Goal: Task Accomplishment & Management: Manage account settings

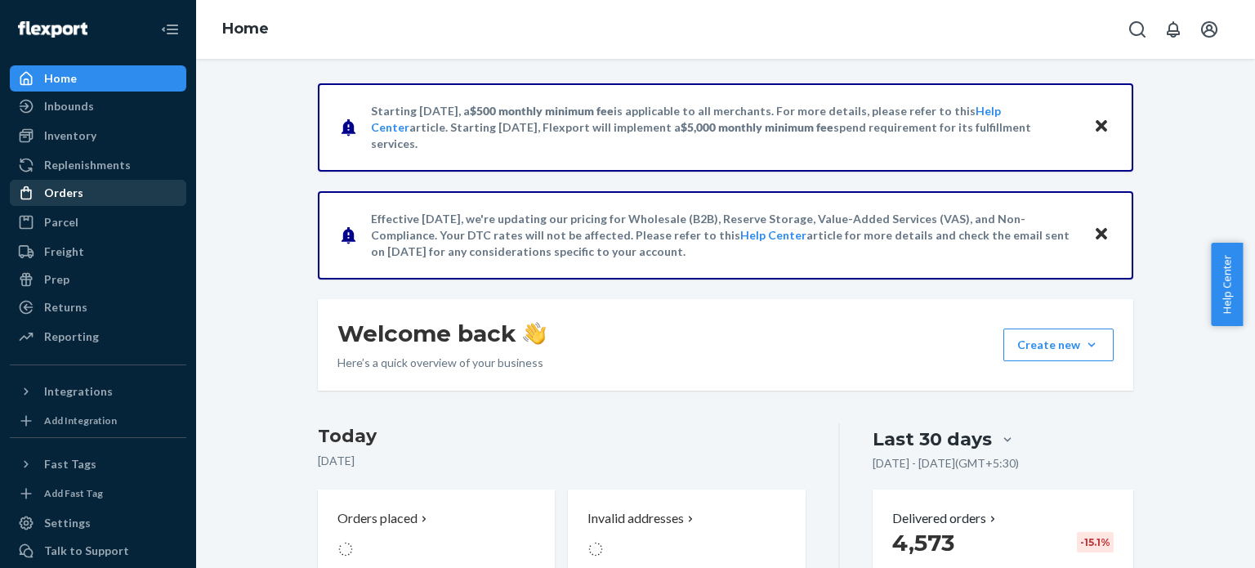
click at [107, 195] on div "Orders" at bounding box center [97, 192] width 173 height 23
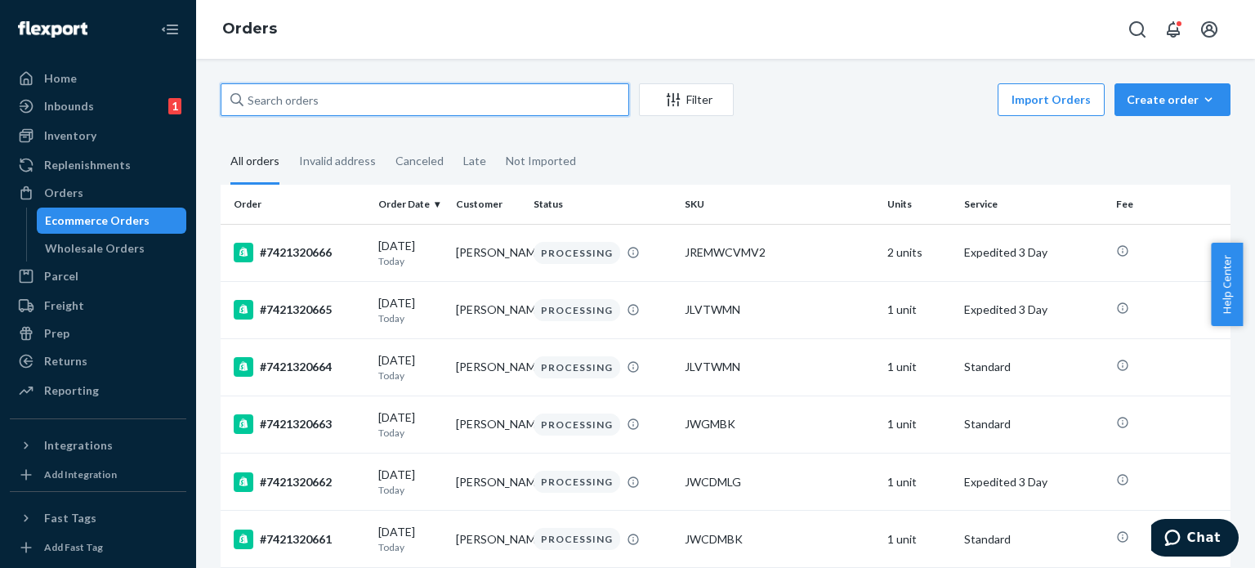
click at [337, 104] on input "text" at bounding box center [425, 99] width 409 height 33
paste input "7421319463"
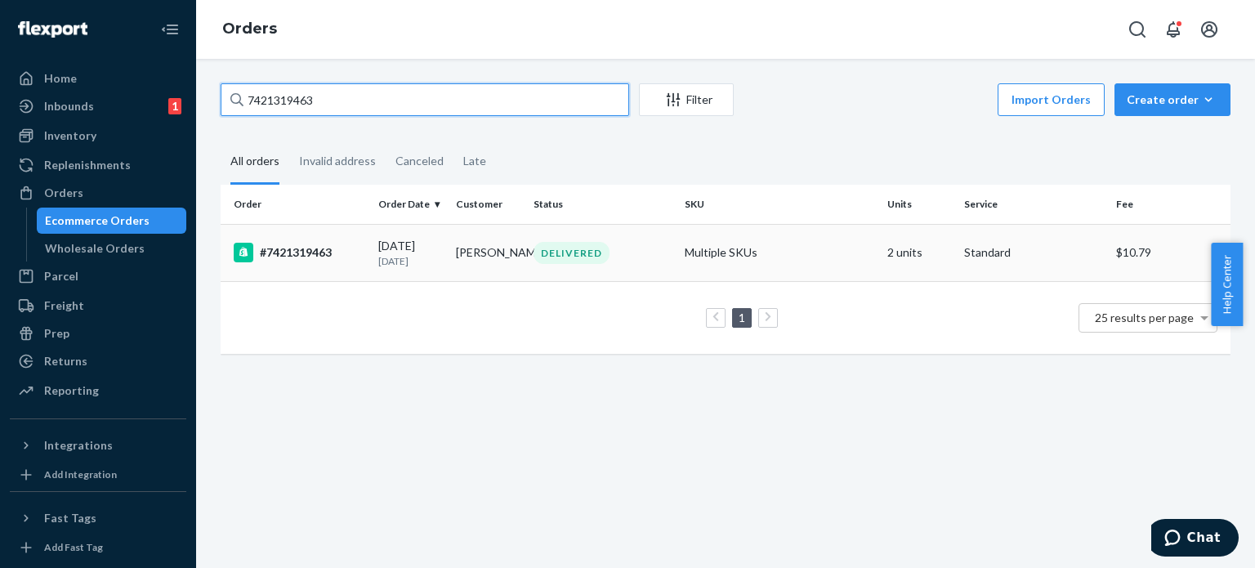
type input "7421319463"
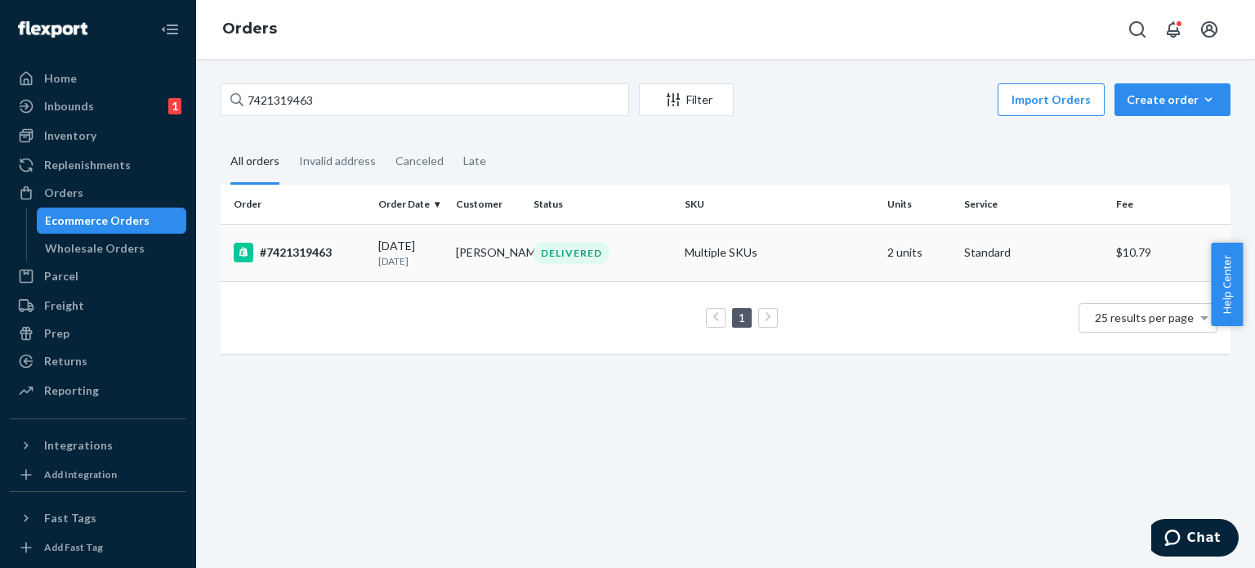
click at [385, 261] on p "[DATE]" at bounding box center [410, 261] width 65 height 14
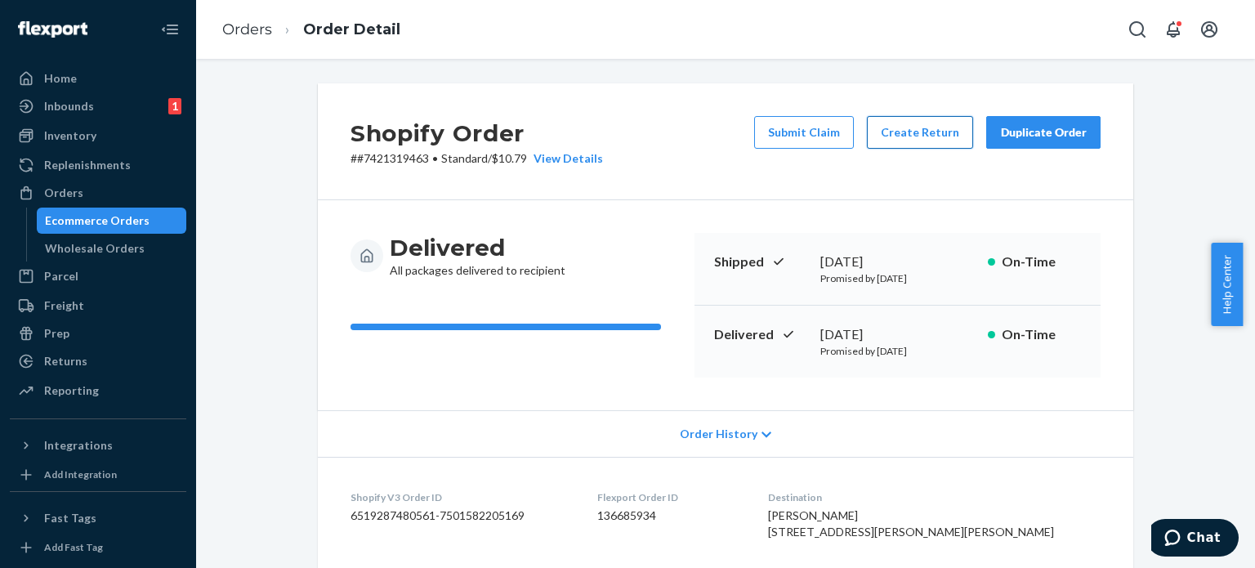
click at [928, 127] on button "Create Return" at bounding box center [920, 132] width 106 height 33
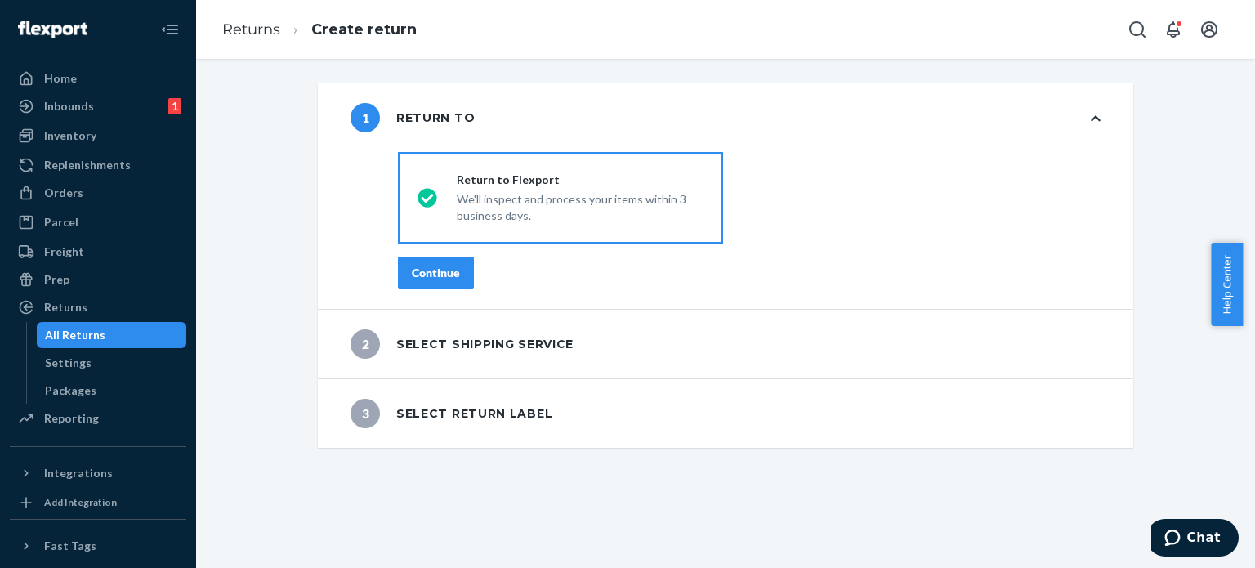
click at [450, 278] on div "Continue" at bounding box center [436, 273] width 48 height 16
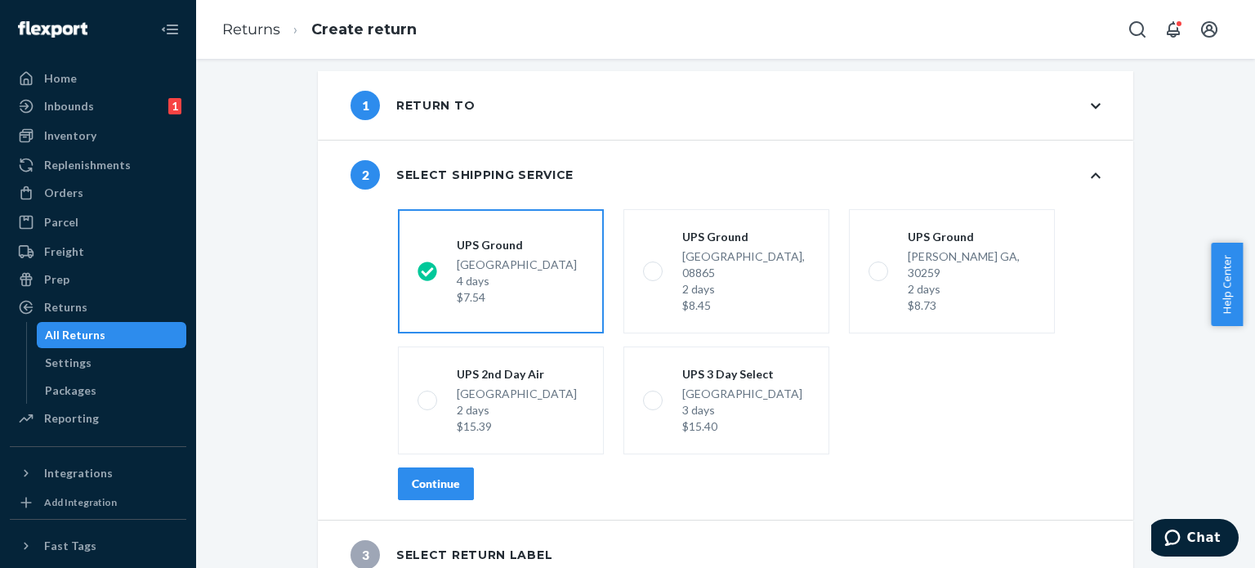
scroll to position [16, 0]
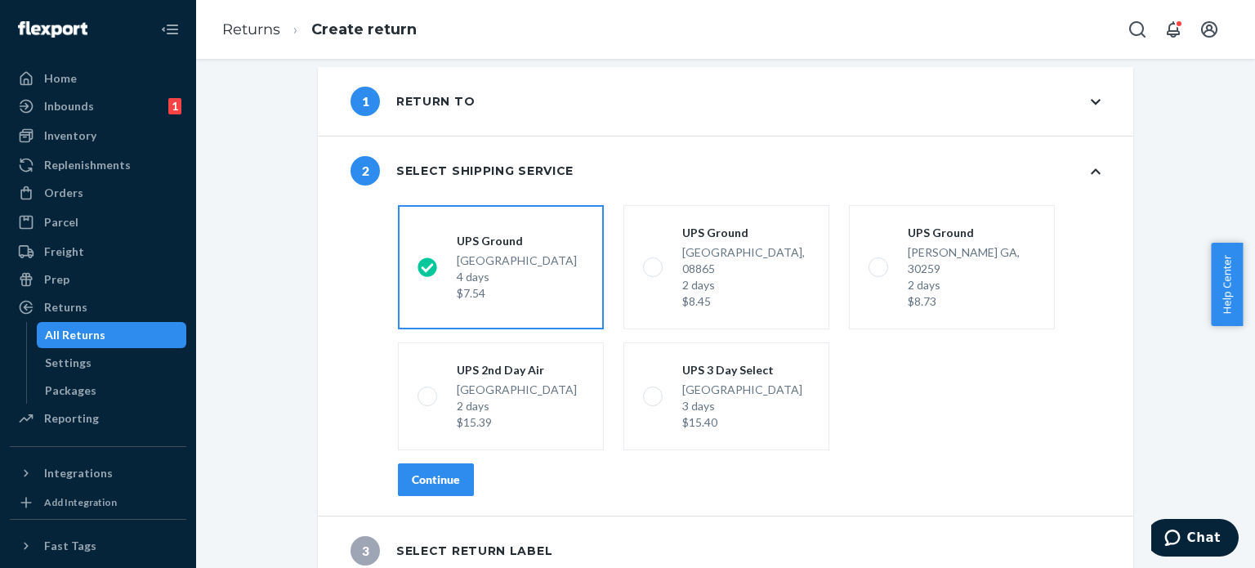
click at [478, 92] on div "1 Return to" at bounding box center [726, 101] width 816 height 69
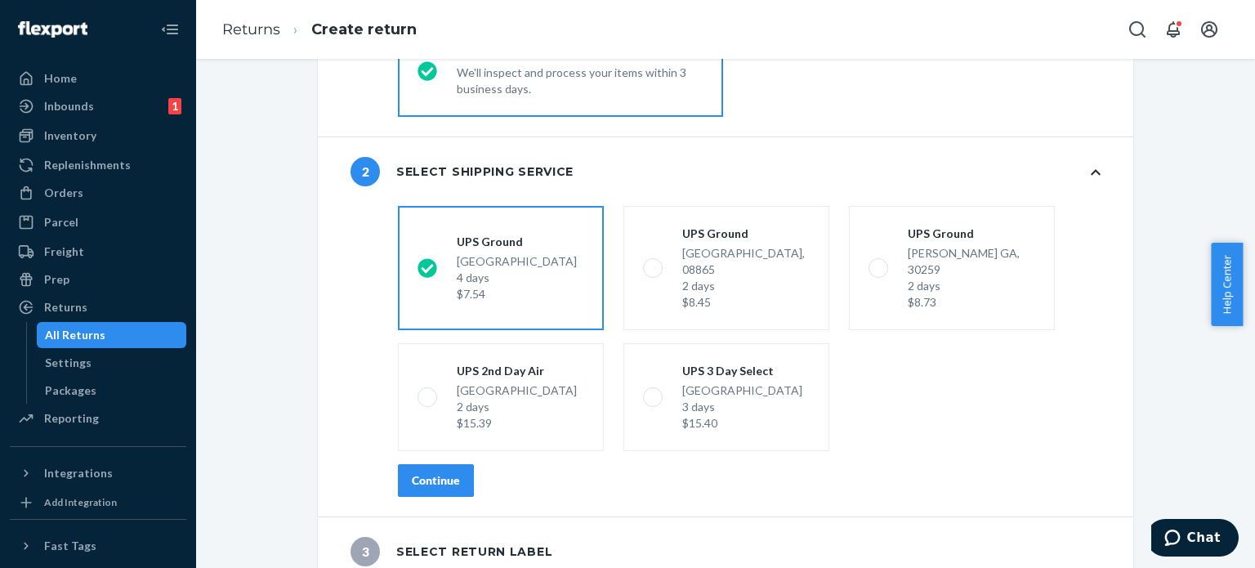
scroll to position [0, 0]
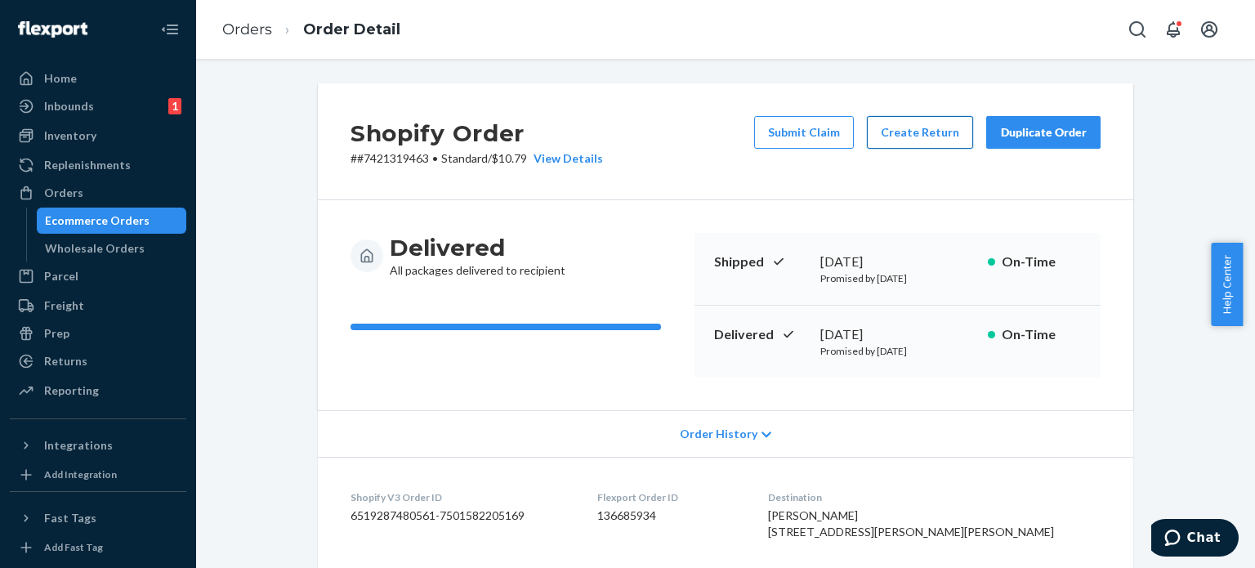
click at [908, 129] on button "Create Return" at bounding box center [920, 132] width 106 height 33
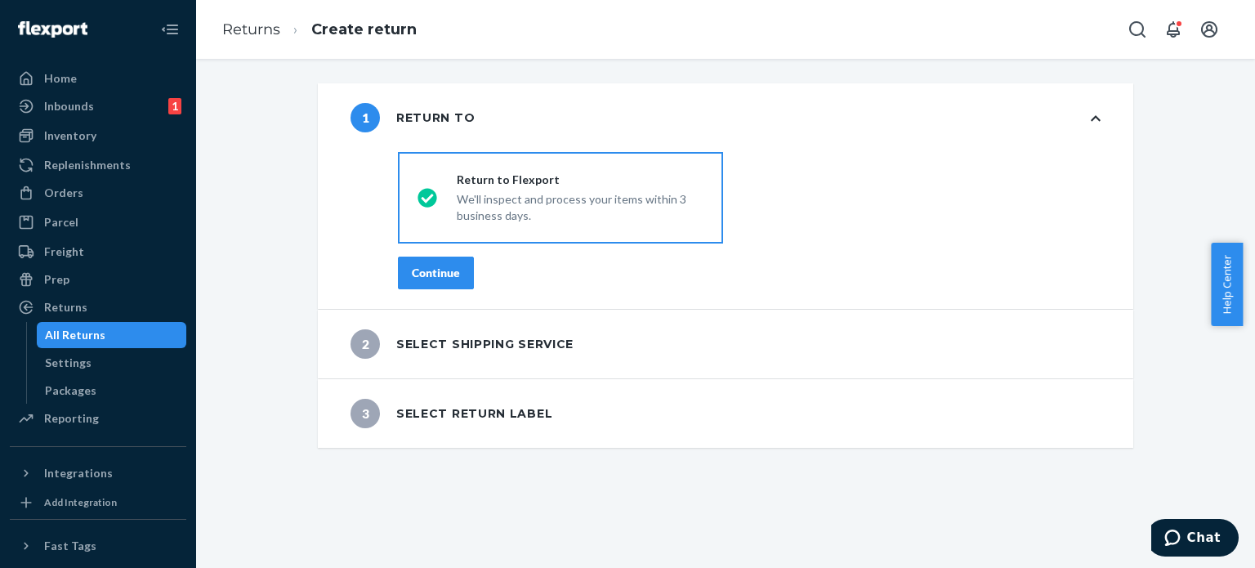
click at [459, 260] on button "Continue" at bounding box center [436, 273] width 76 height 33
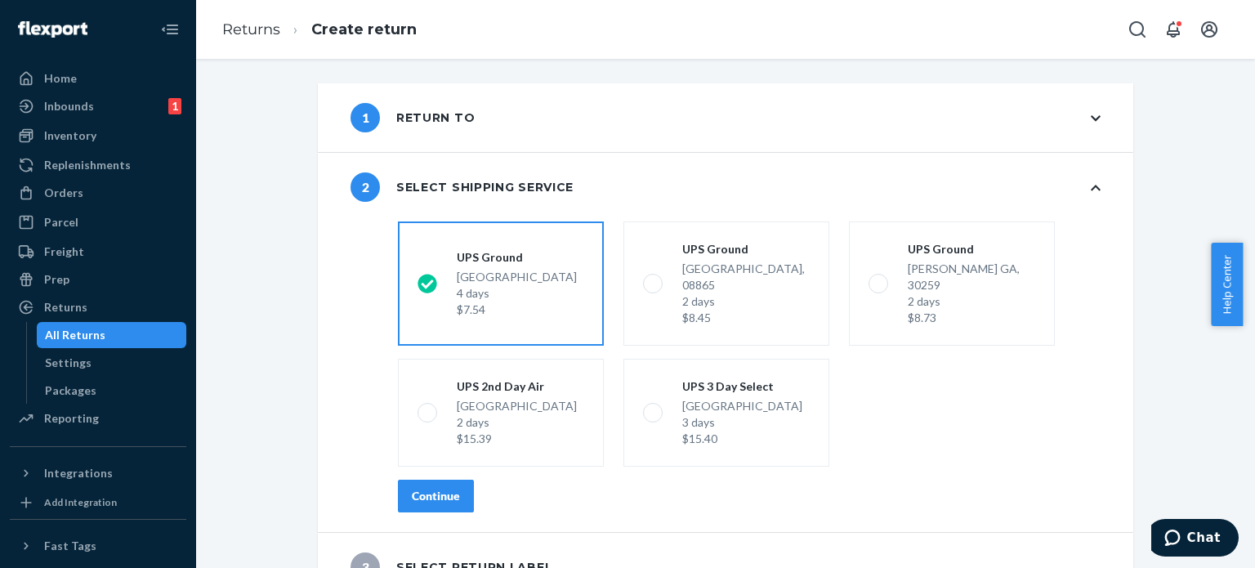
scroll to position [16, 0]
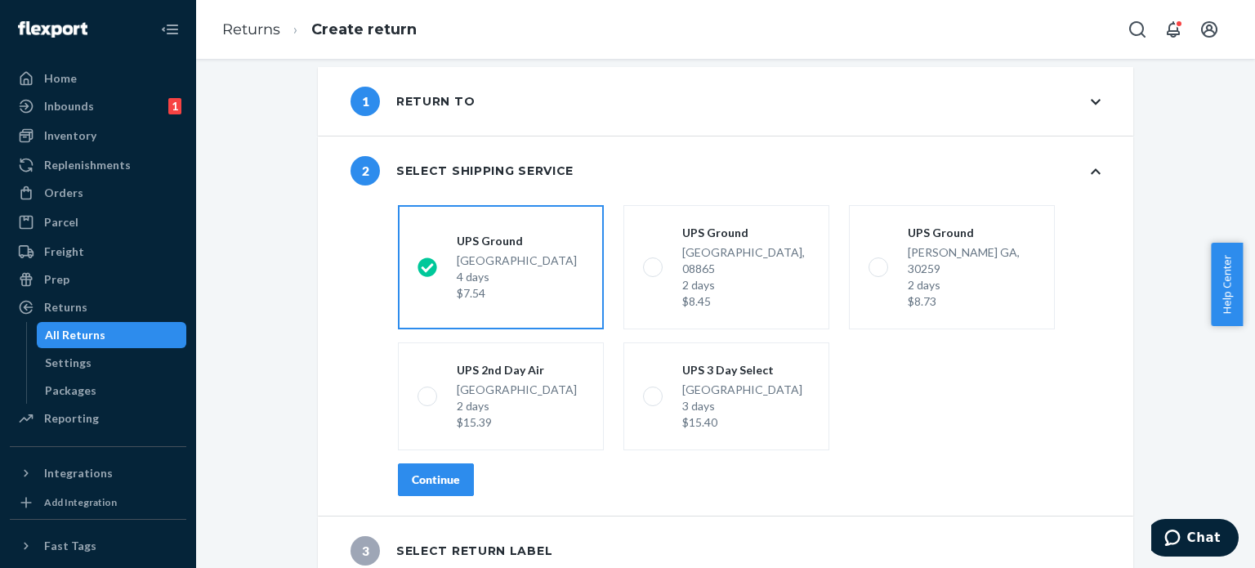
click at [438, 472] on div "Continue" at bounding box center [436, 480] width 48 height 16
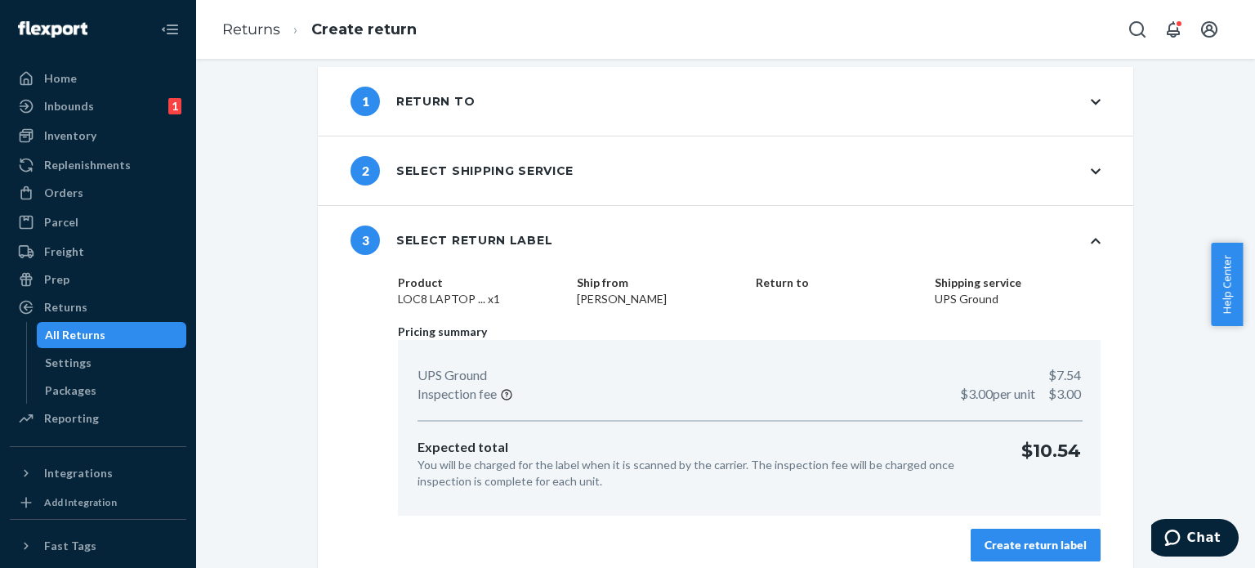
click at [111, 336] on div "All Returns" at bounding box center [111, 335] width 147 height 23
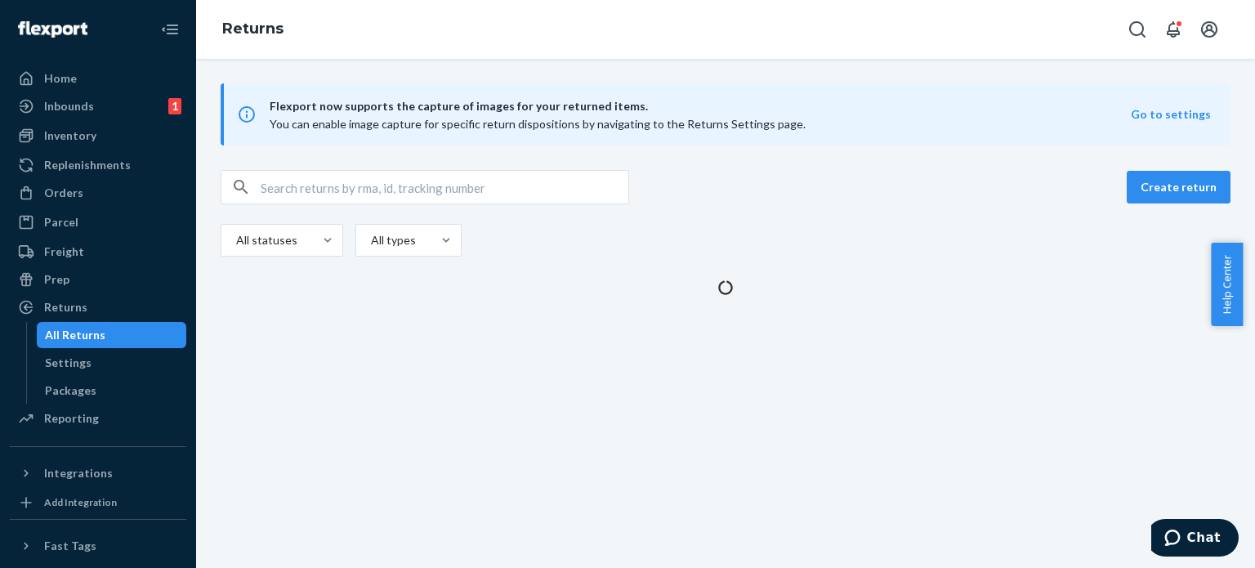
click at [111, 336] on div "All Returns" at bounding box center [111, 335] width 147 height 23
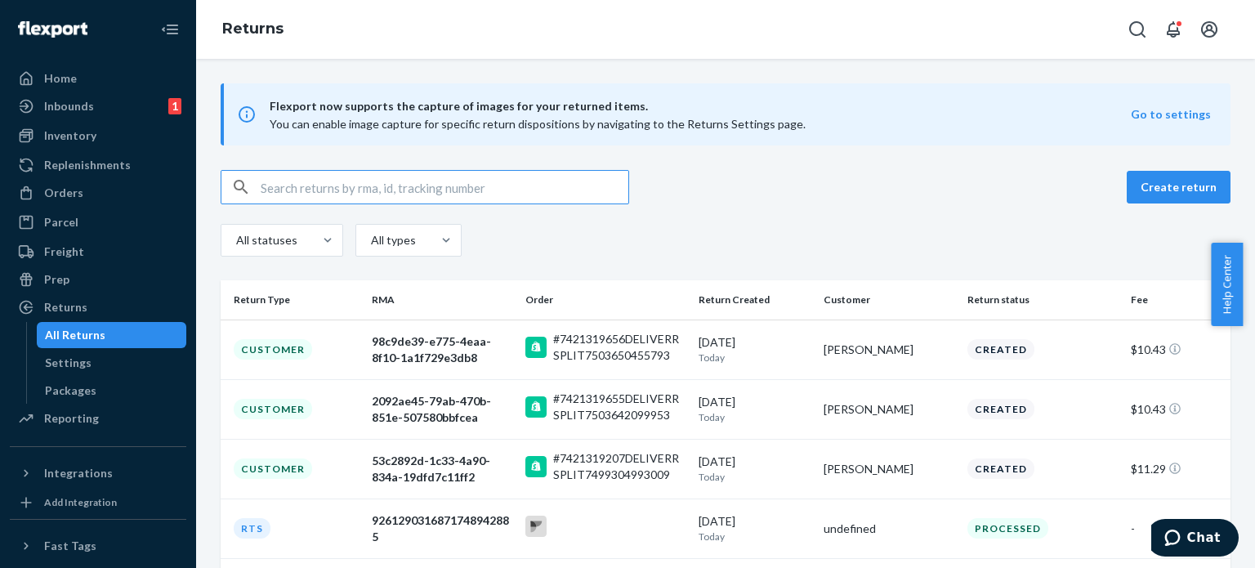
click at [354, 171] on input "text" at bounding box center [445, 187] width 368 height 33
paste input "7421319463"
type input "7421319463"
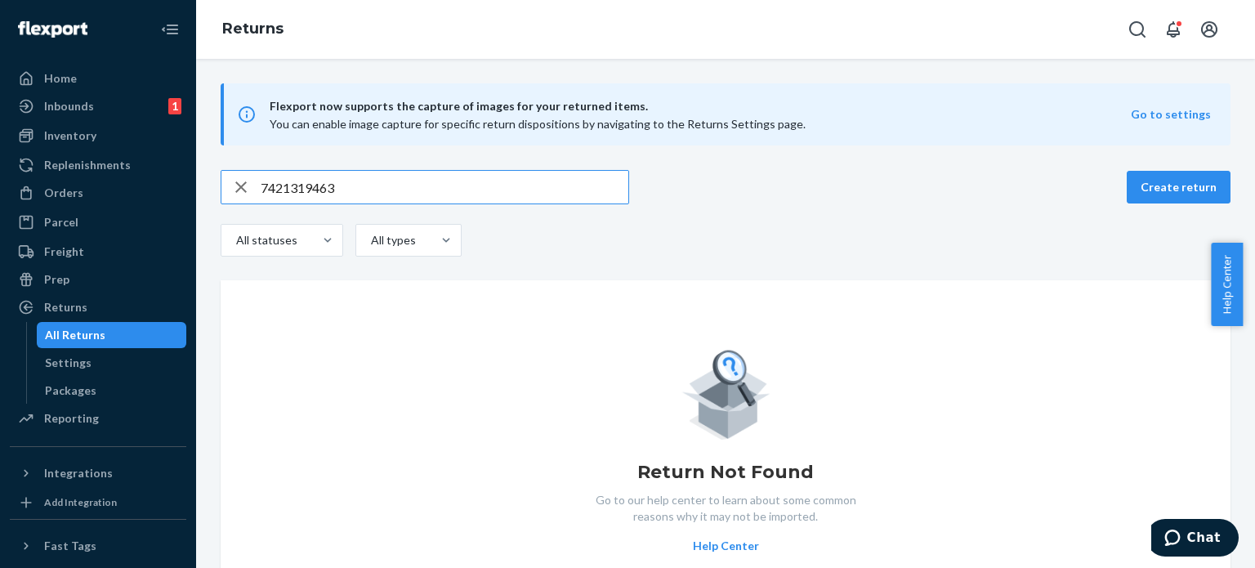
click at [349, 187] on input "7421319463" at bounding box center [445, 187] width 368 height 33
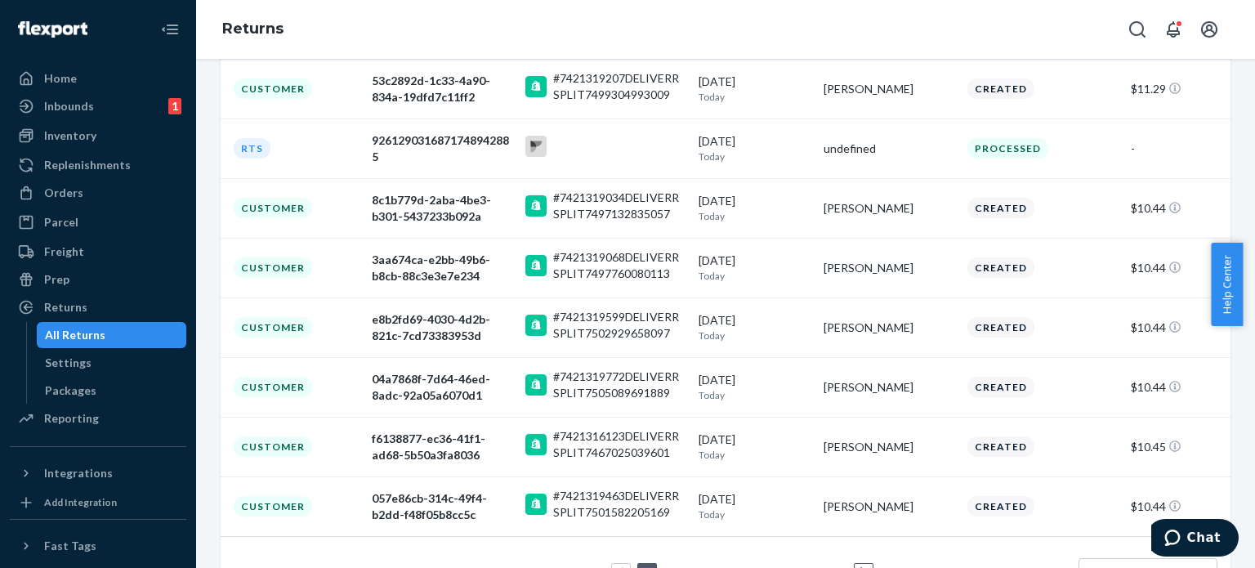
scroll to position [409, 0]
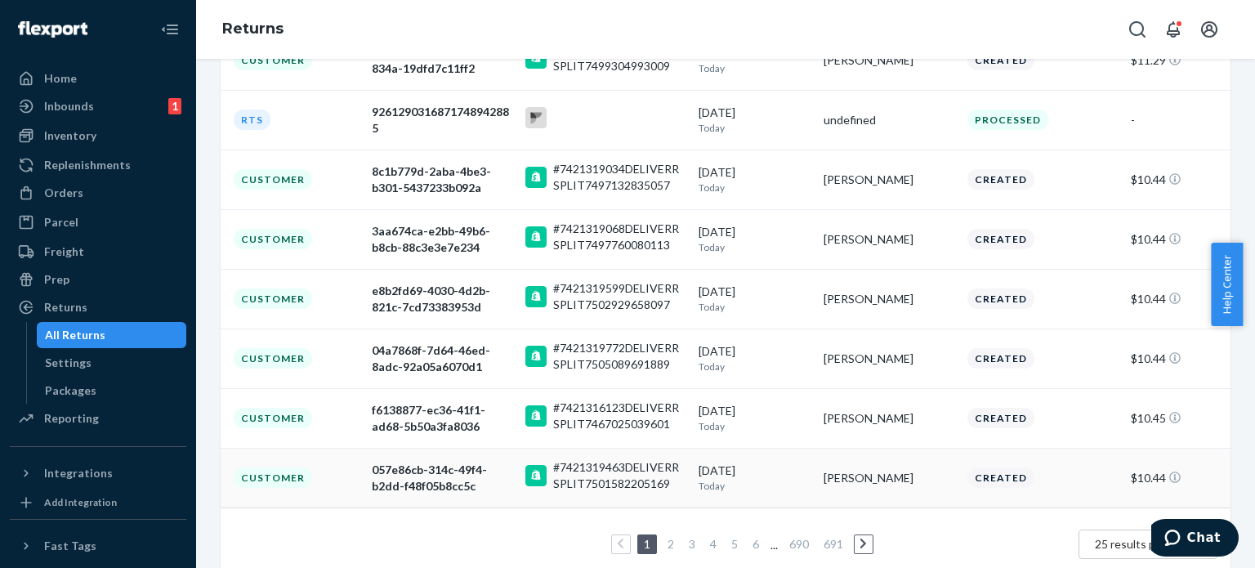
click at [638, 463] on div "#7421319463DELIVERRSPLIT7501582205169" at bounding box center [619, 475] width 132 height 33
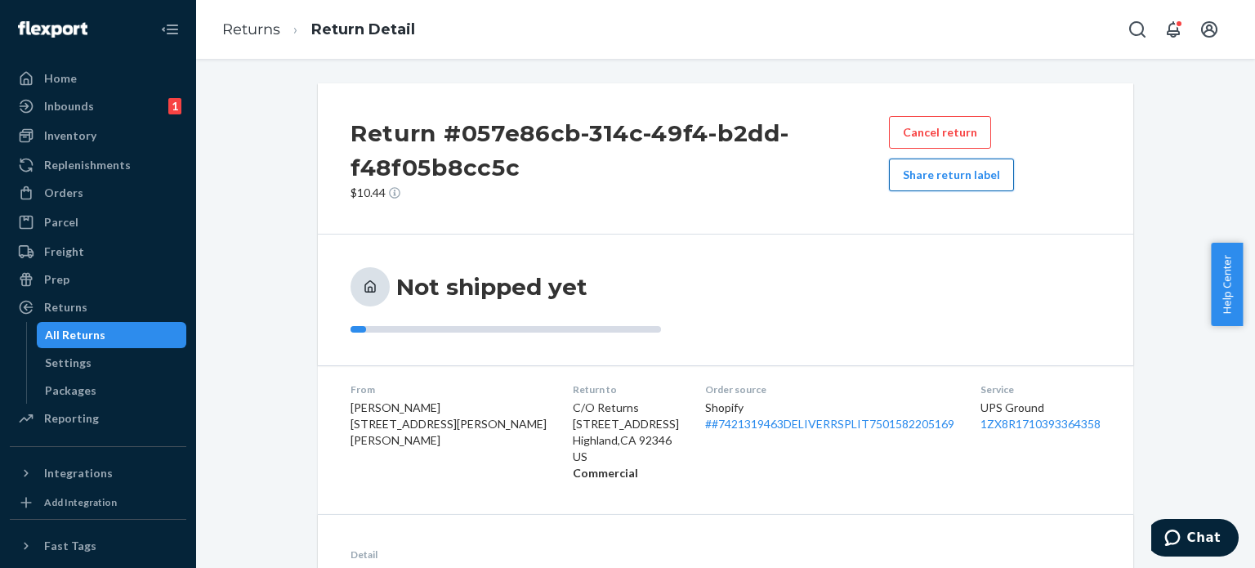
click at [925, 175] on button "Share return label" at bounding box center [951, 175] width 125 height 33
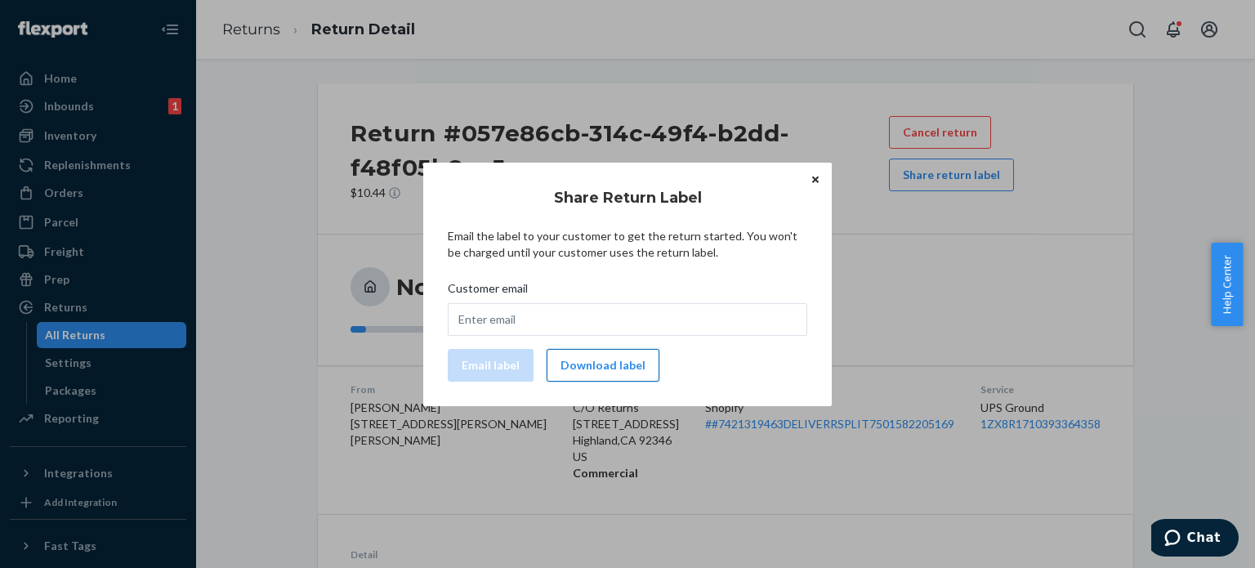
click at [604, 374] on button "Download label" at bounding box center [603, 365] width 113 height 33
